Goal: Entertainment & Leisure: Consume media (video, audio)

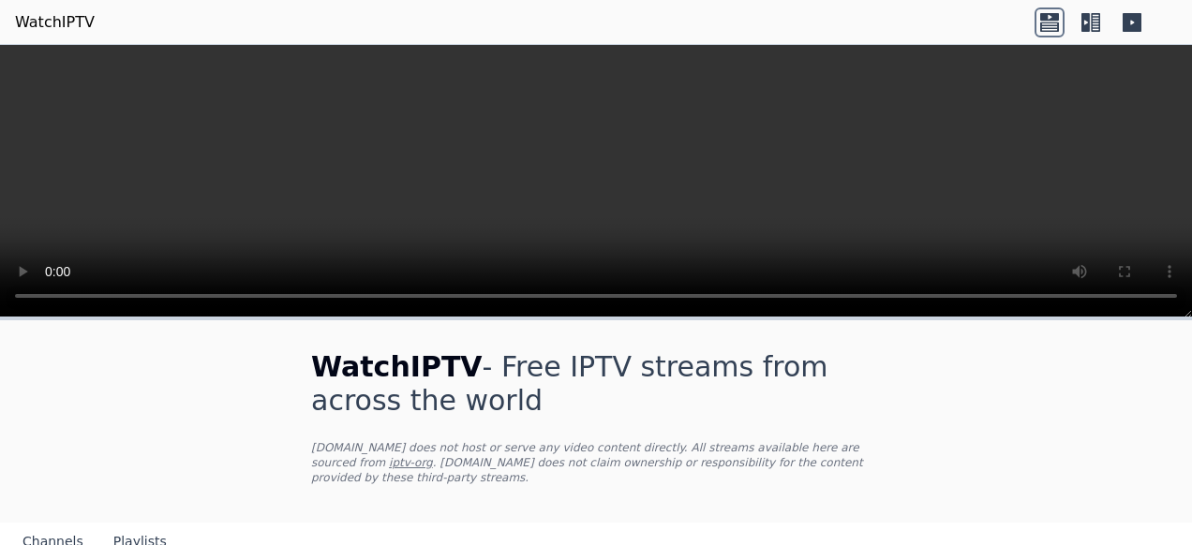
scroll to position [227, 0]
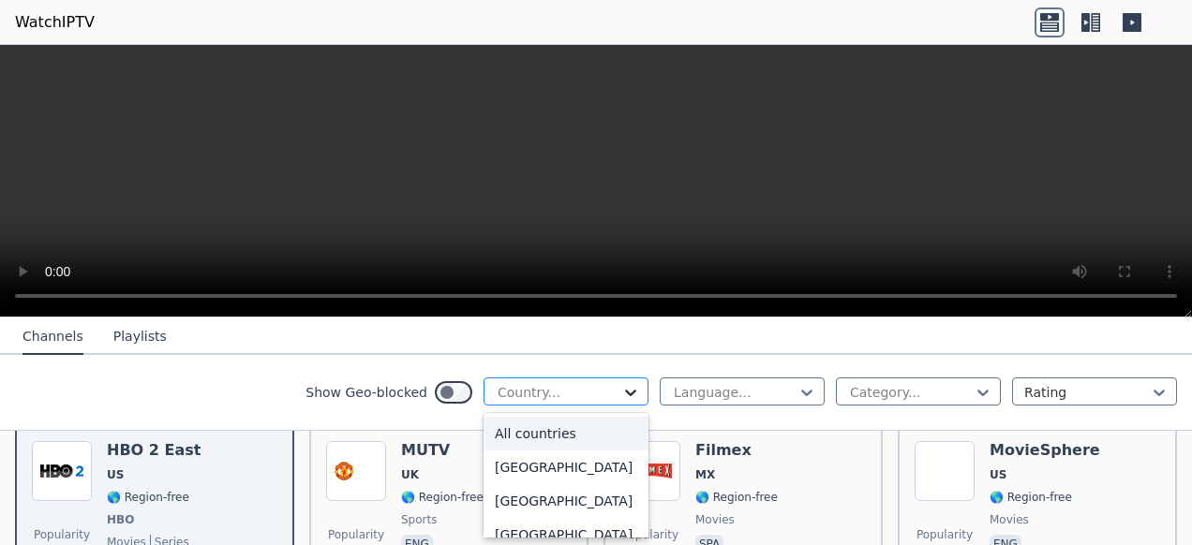
click at [625, 393] on icon at bounding box center [630, 393] width 11 height 7
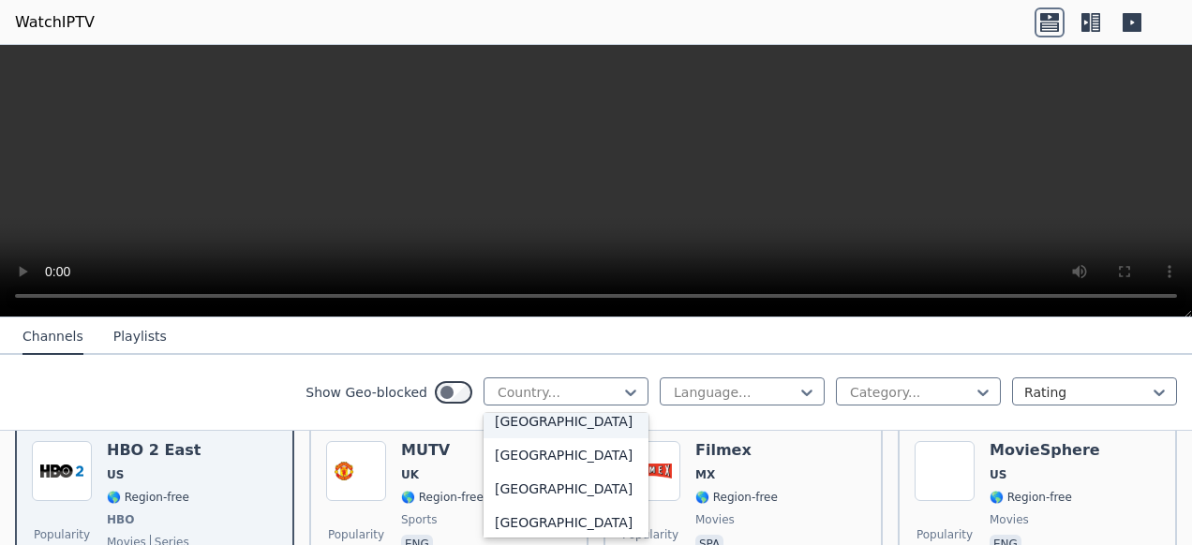
scroll to position [4978, 0]
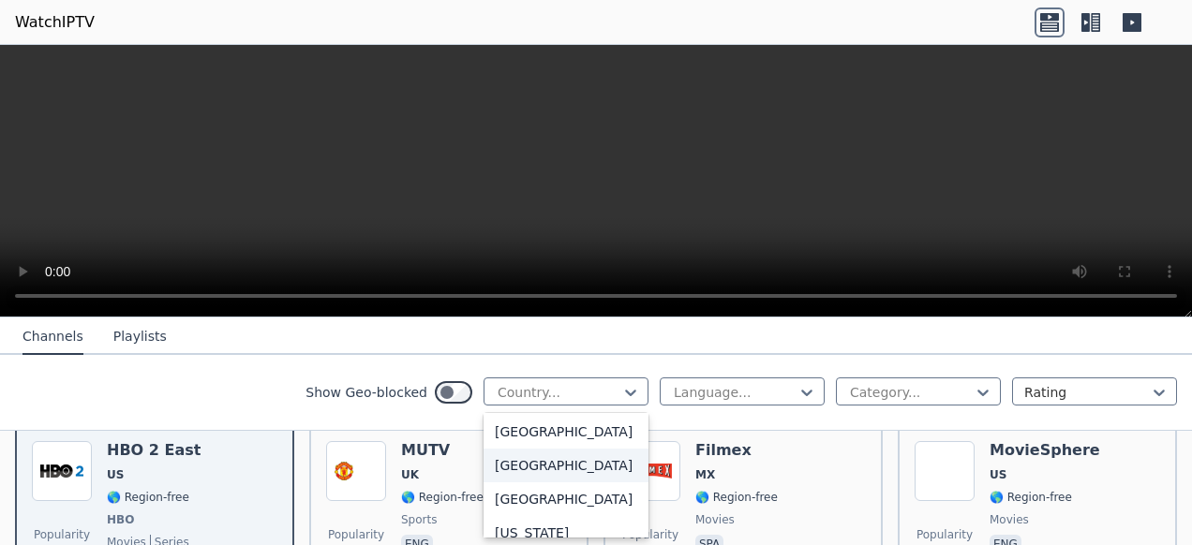
click at [512, 482] on div "[GEOGRAPHIC_DATA]" at bounding box center [565, 466] width 165 height 34
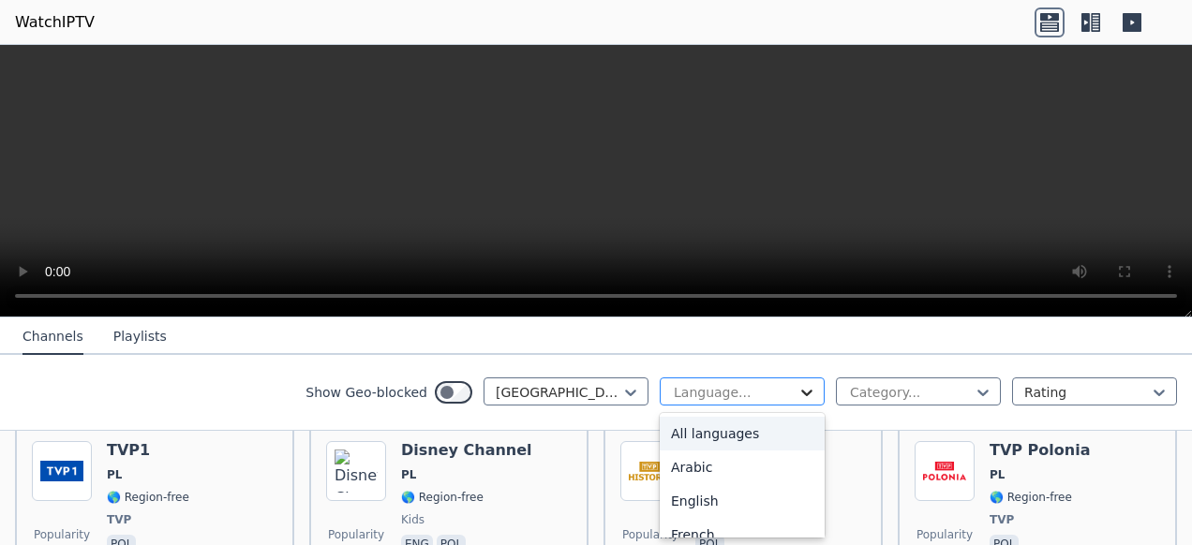
click at [801, 393] on icon at bounding box center [806, 393] width 11 height 7
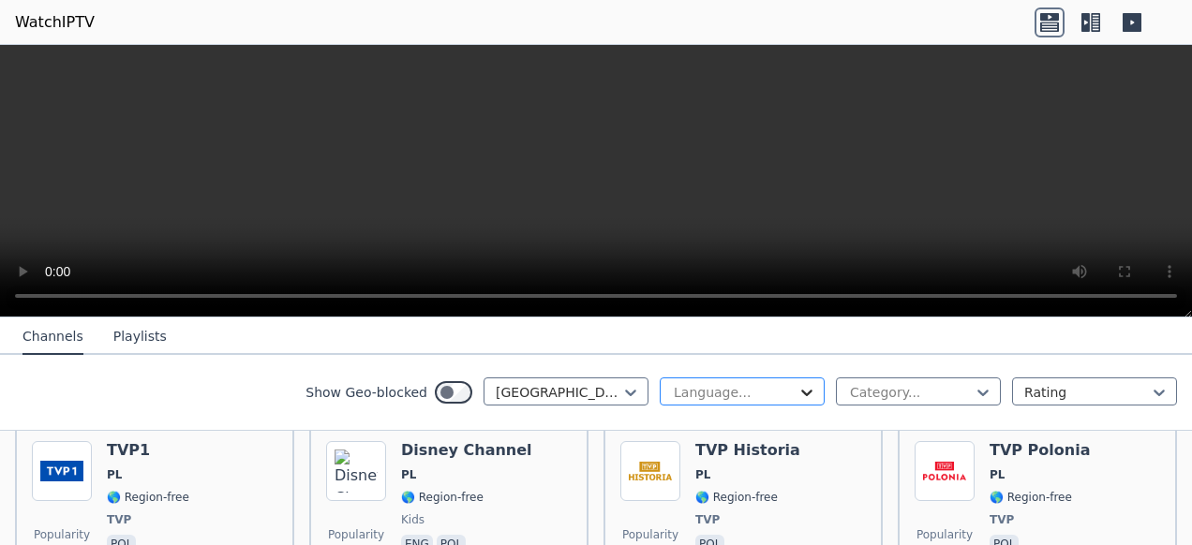
click at [801, 392] on icon at bounding box center [806, 393] width 11 height 7
click at [973, 390] on icon at bounding box center [982, 392] width 19 height 19
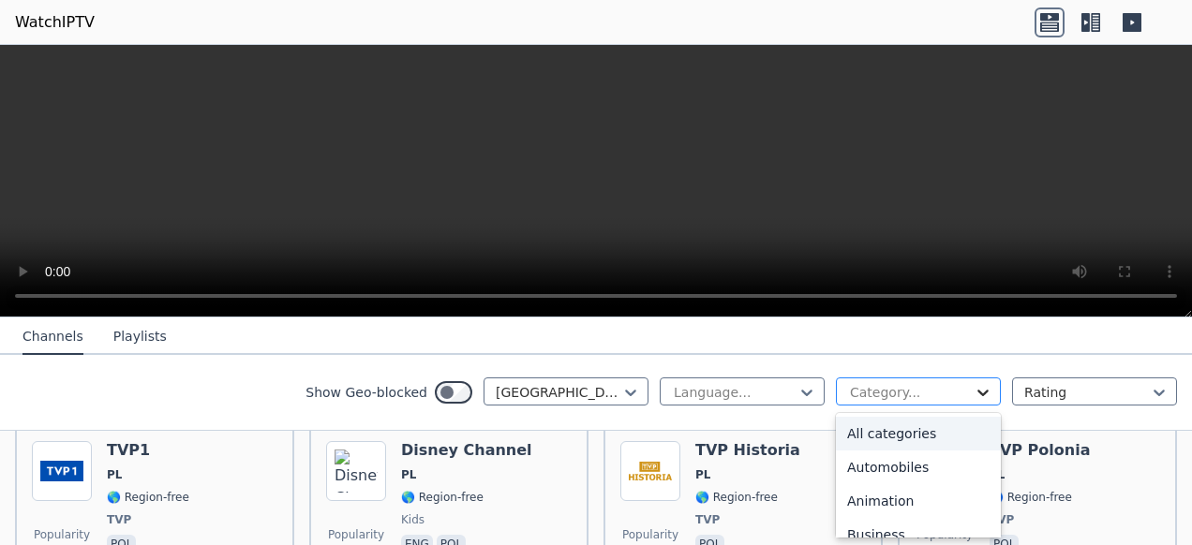
click at [977, 392] on icon at bounding box center [982, 392] width 19 height 19
click at [877, 437] on div "All categories" at bounding box center [918, 434] width 165 height 34
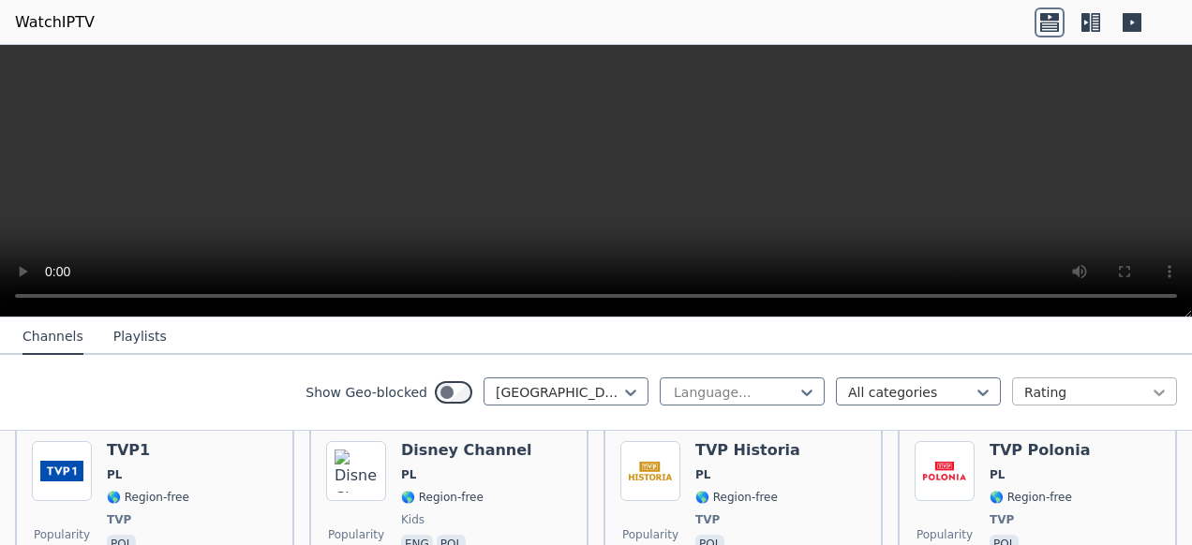
click at [1149, 393] on icon at bounding box center [1158, 392] width 19 height 19
click at [797, 392] on icon at bounding box center [806, 392] width 19 height 19
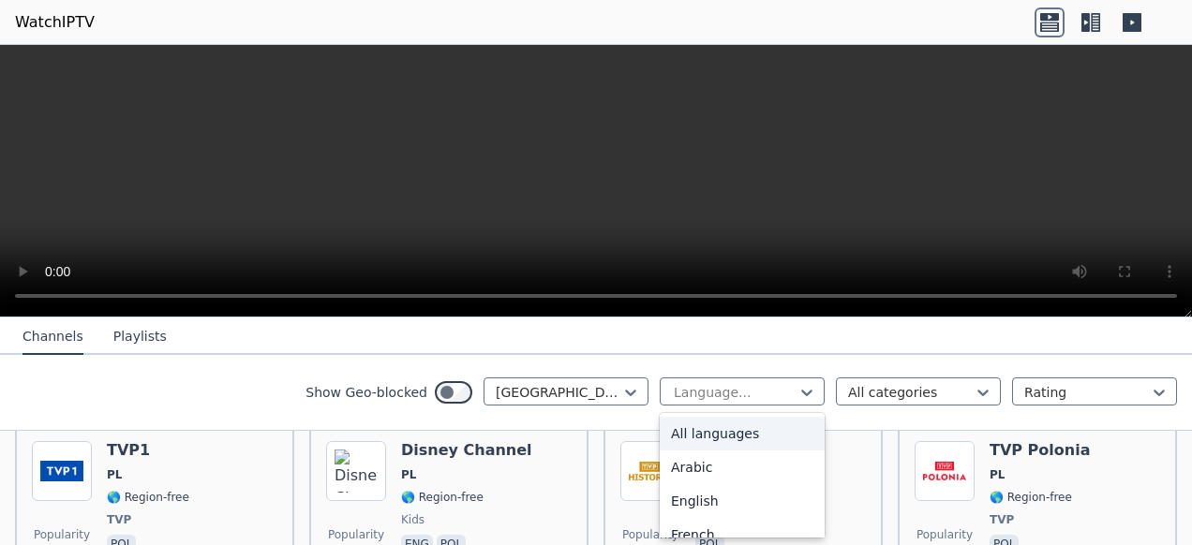
click at [695, 427] on div "All languages" at bounding box center [742, 434] width 165 height 34
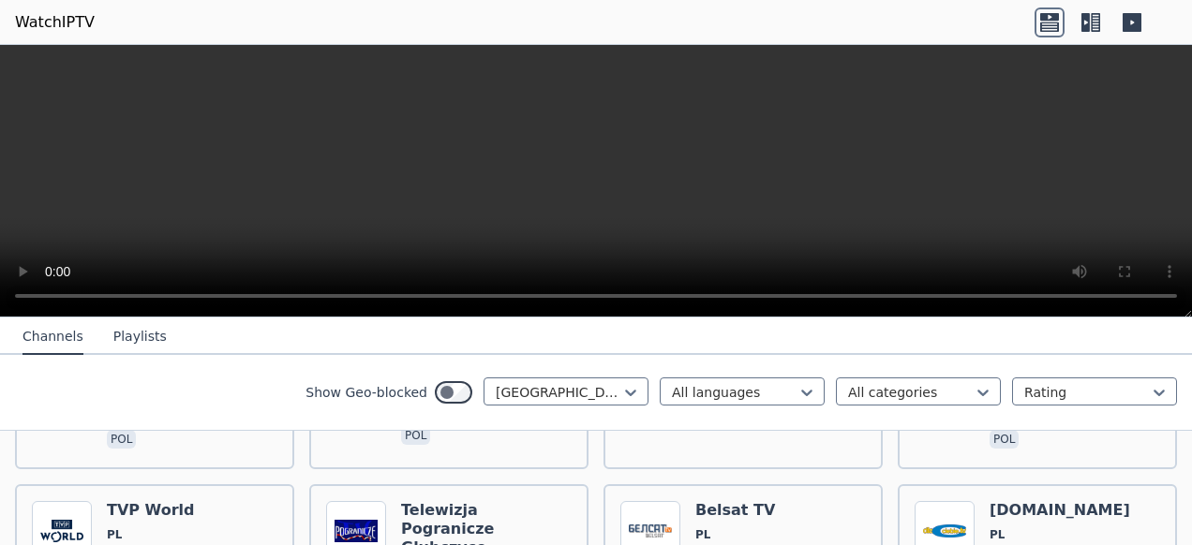
scroll to position [1136, 0]
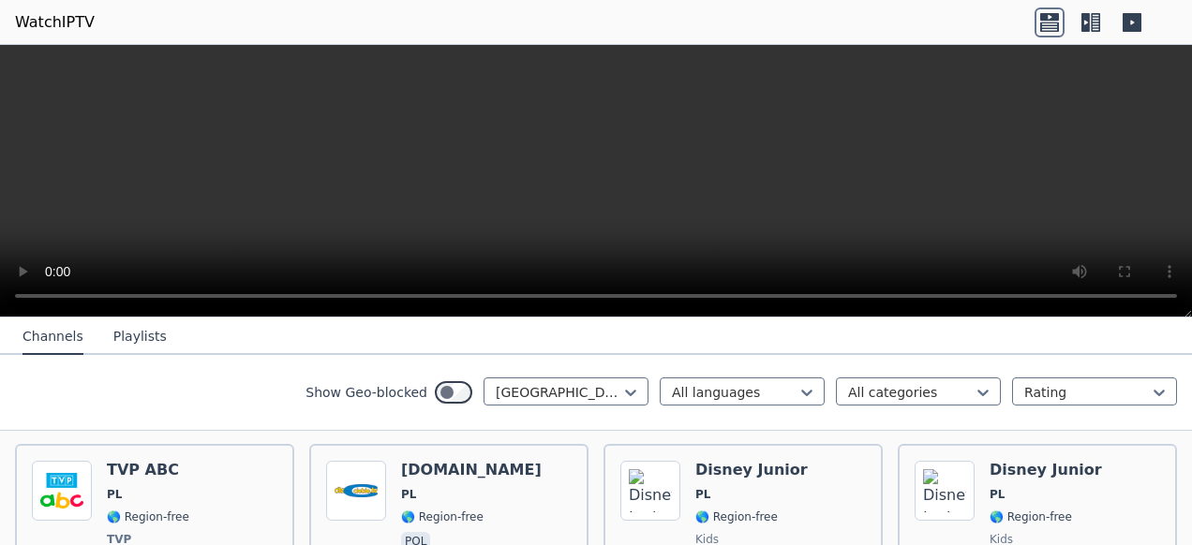
click at [126, 337] on button "Playlists" at bounding box center [139, 337] width 53 height 36
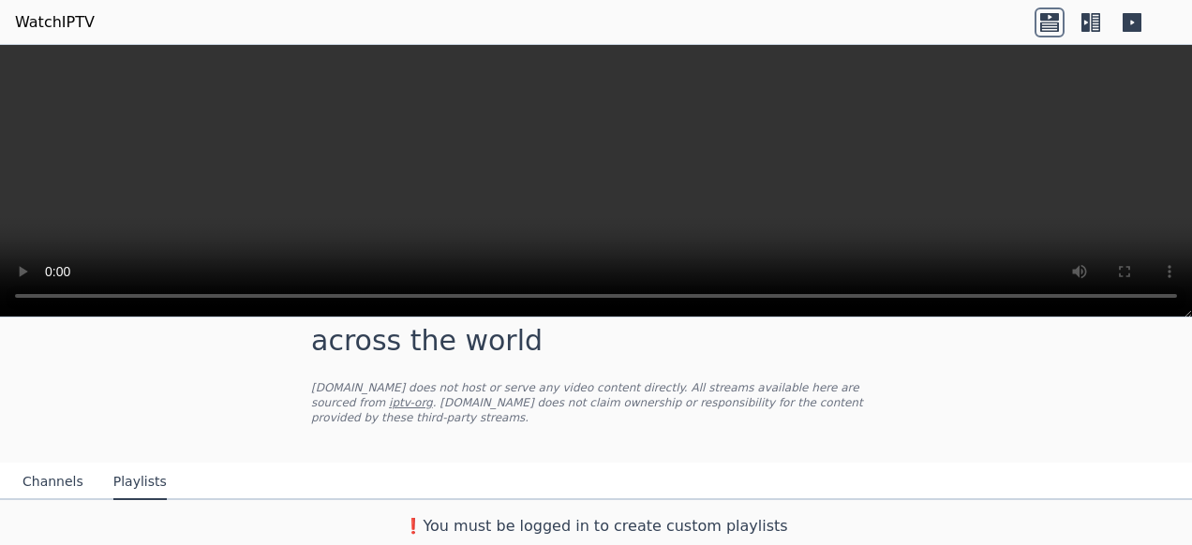
scroll to position [44, 0]
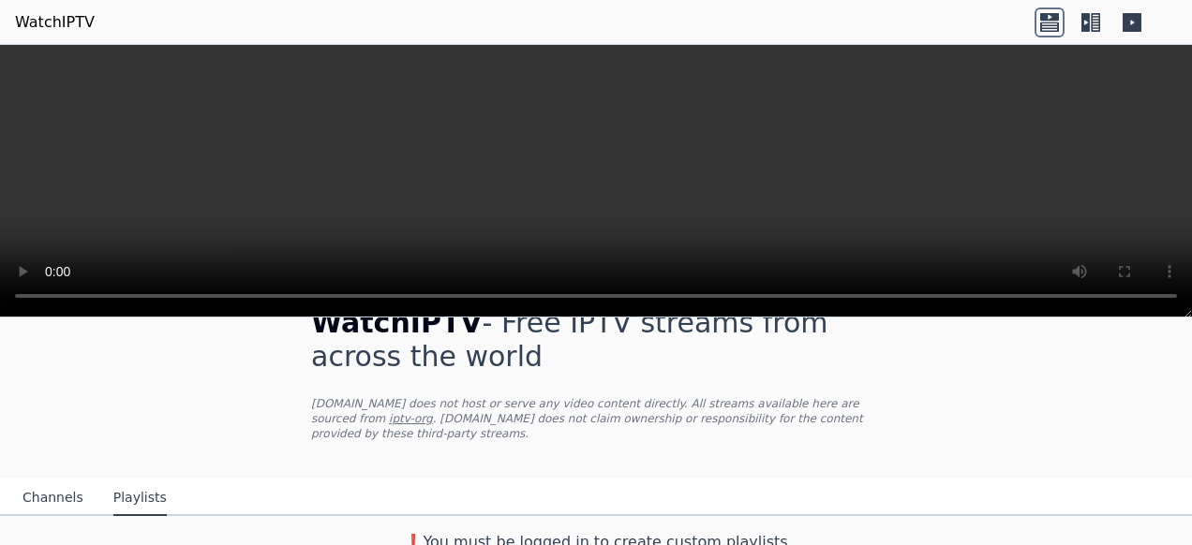
click at [1119, 222] on video at bounding box center [596, 181] width 1192 height 273
click at [1092, 19] on icon at bounding box center [1094, 22] width 9 height 19
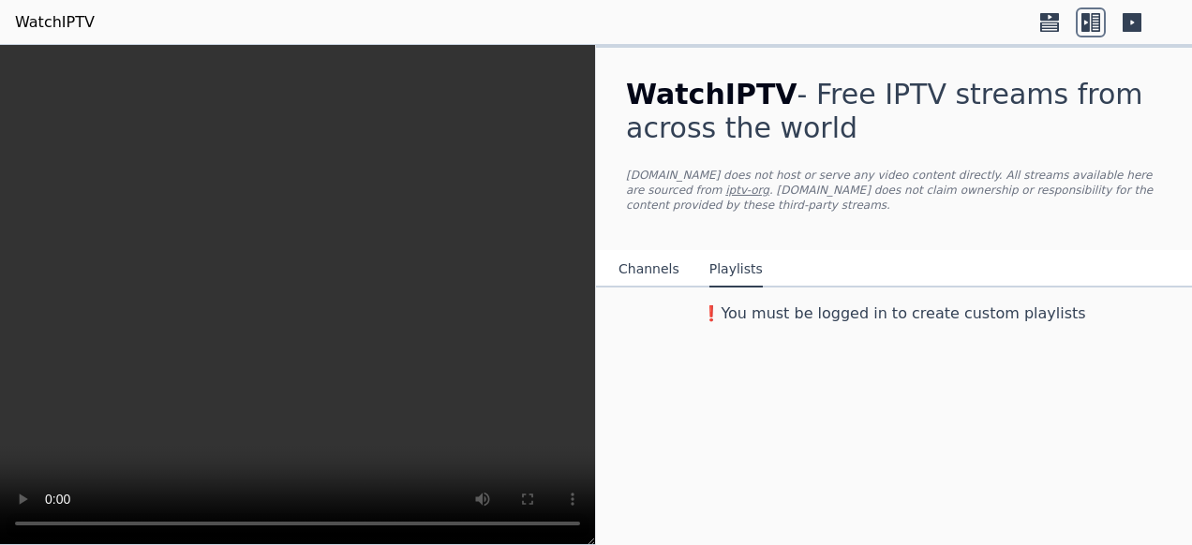
click at [1132, 21] on icon at bounding box center [1132, 22] width 30 height 30
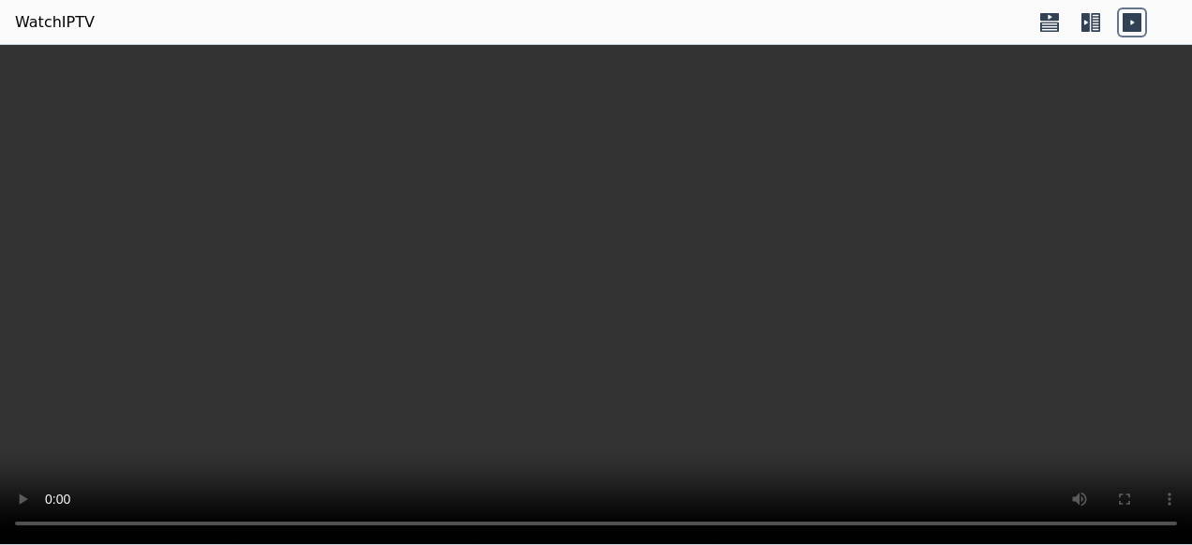
click at [1090, 22] on icon at bounding box center [1090, 22] width 30 height 30
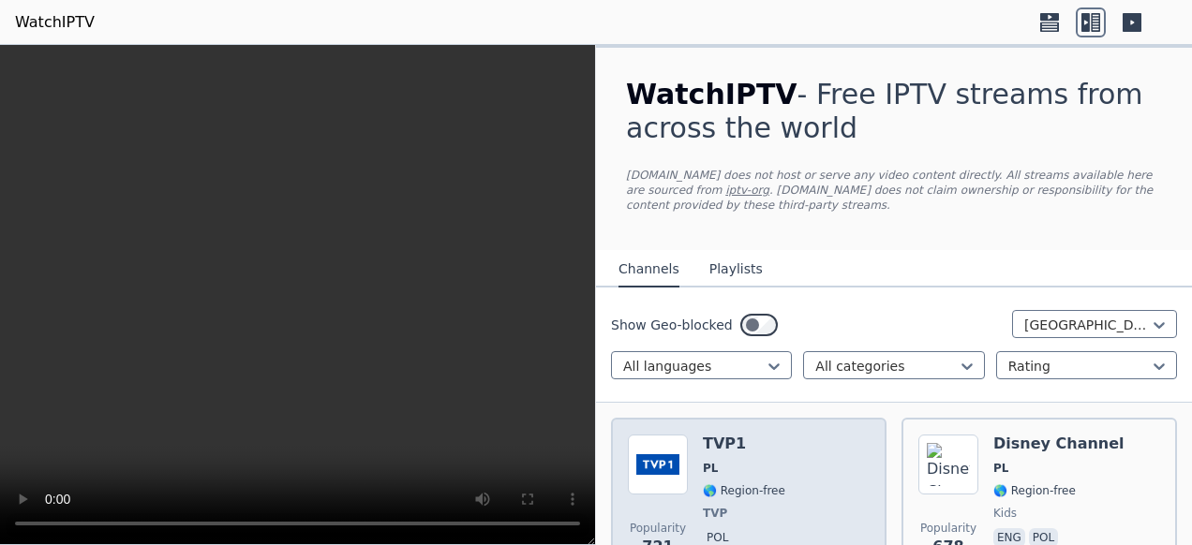
click at [671, 466] on img at bounding box center [658, 465] width 60 height 60
click at [742, 484] on span "🌎 Region-free" at bounding box center [744, 490] width 82 height 15
